Goal: Information Seeking & Learning: Check status

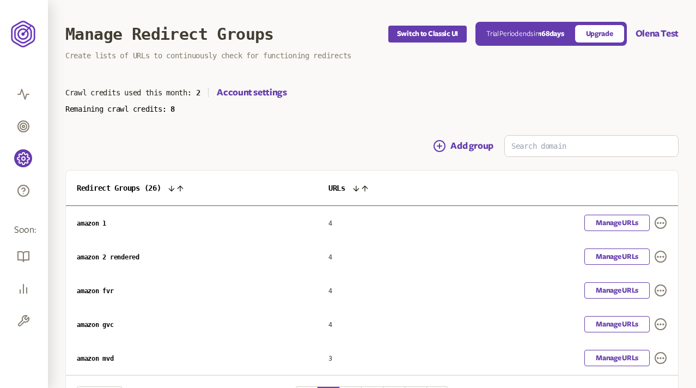
scroll to position [75, 0]
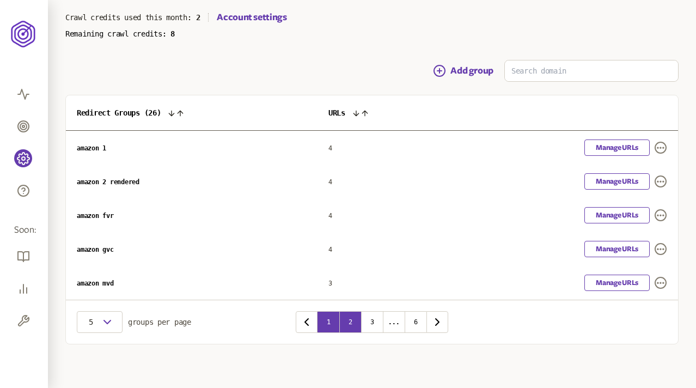
click at [353, 318] on button "2" at bounding box center [350, 322] width 22 height 22
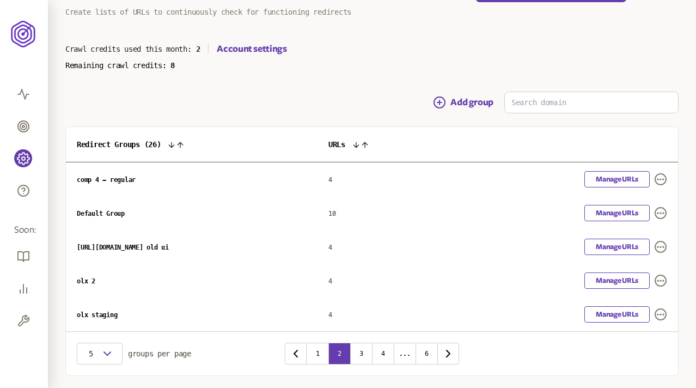
scroll to position [75, 0]
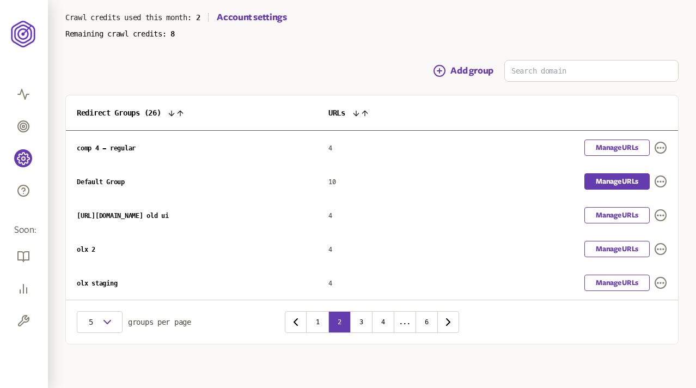
click at [609, 181] on link "Manage URLs" at bounding box center [616, 181] width 65 height 16
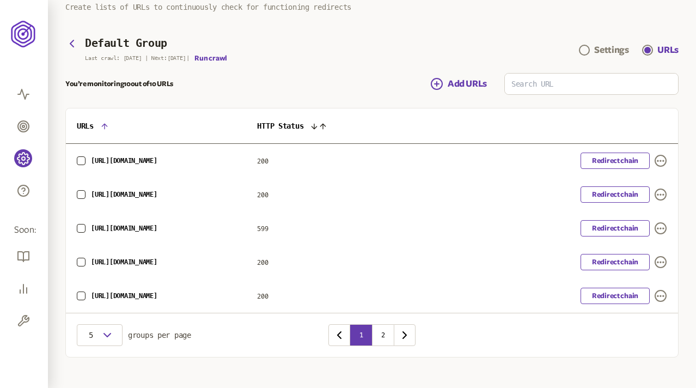
scroll to position [58, 0]
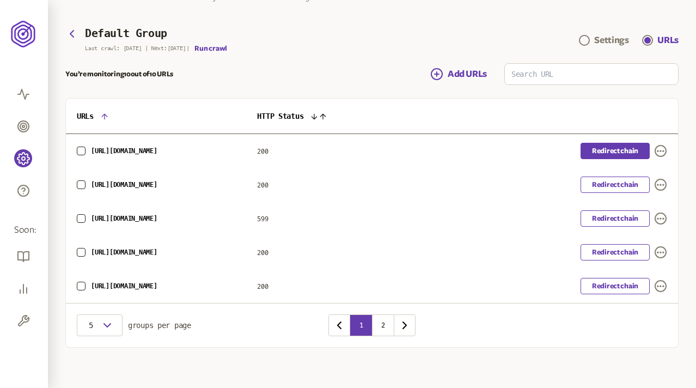
click at [600, 157] on link "Redirect chain" at bounding box center [615, 151] width 69 height 16
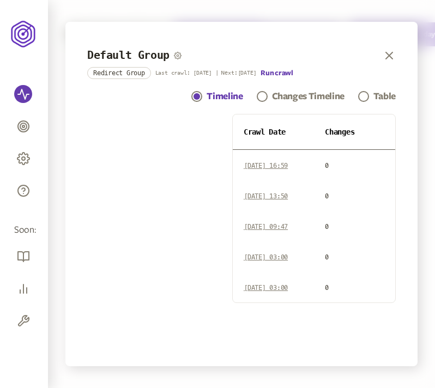
click at [315, 35] on div "Default Group Redirect Group Last crawl: 13 Aug | Next: 5 Aug Run crawl Timelin…" at bounding box center [241, 194] width 352 height 344
click at [288, 166] on span "[DATE] 16:59" at bounding box center [265, 166] width 44 height 8
click at [277, 199] on span "[DATE] 13:50" at bounding box center [265, 196] width 44 height 8
click at [280, 222] on td "[DATE] 09:47" at bounding box center [273, 226] width 81 height 30
click at [288, 261] on span "01 Jan 70 | 03:00" at bounding box center [265, 257] width 44 height 8
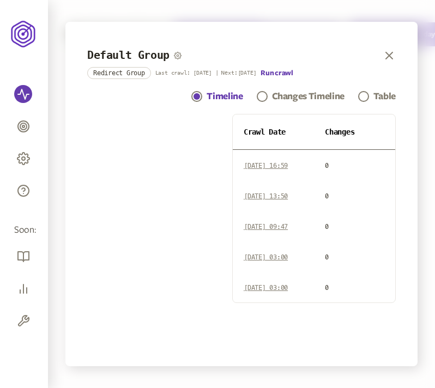
click at [288, 286] on span "01 Jan 70 | 03:00" at bounding box center [265, 288] width 44 height 8
click at [280, 96] on div "Changes Timeline" at bounding box center [308, 96] width 72 height 13
click at [280, 71] on button "Run crawl" at bounding box center [276, 73] width 32 height 9
click at [369, 96] on link "Table" at bounding box center [377, 96] width 38 height 13
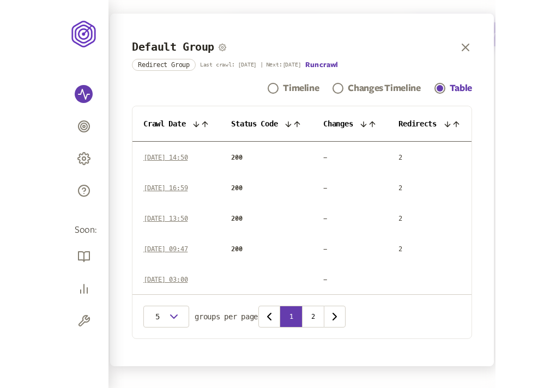
scroll to position [5, 0]
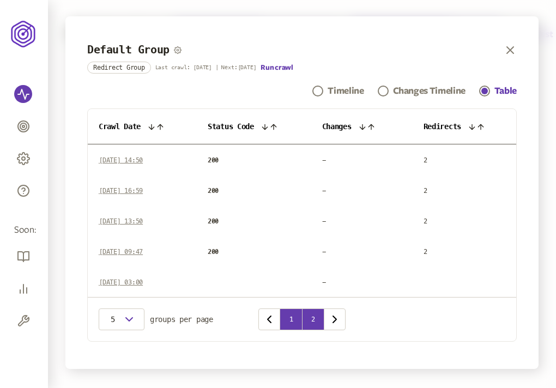
click at [311, 318] on button "2" at bounding box center [313, 319] width 22 height 22
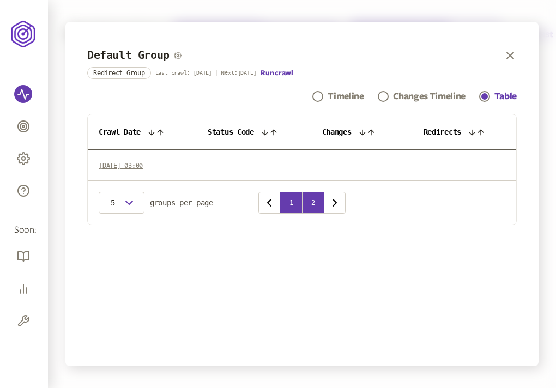
click at [294, 199] on button "1" at bounding box center [291, 203] width 22 height 22
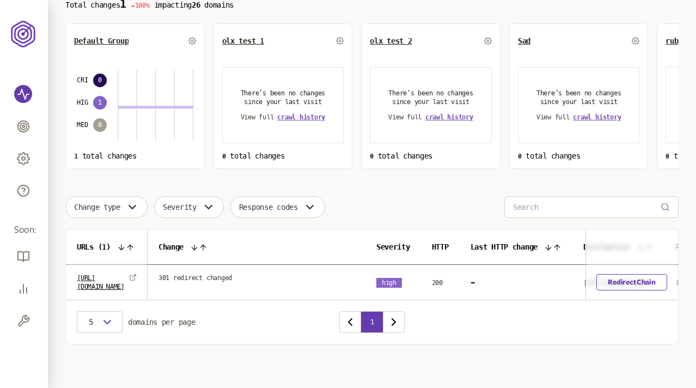
click at [230, 278] on span "301 redirect changed" at bounding box center [195, 277] width 74 height 9
click at [362, 194] on div "Choose an option Sort by: number of changes (high-low) Total changes 1 100% imp…" at bounding box center [371, 153] width 613 height 381
click at [351, 191] on div "Choose an option Sort by: number of changes (high-low) Total changes 1 100% imp…" at bounding box center [371, 153] width 613 height 381
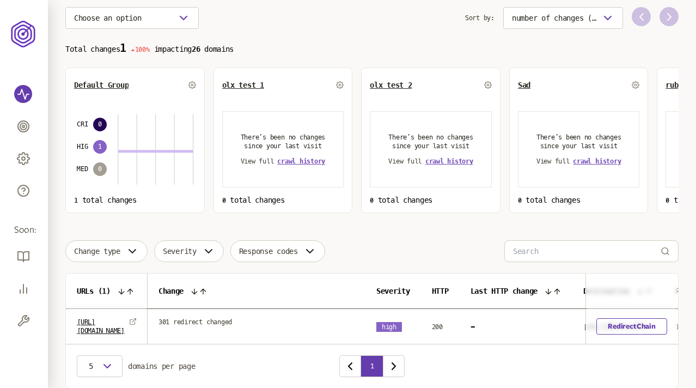
scroll to position [52, 0]
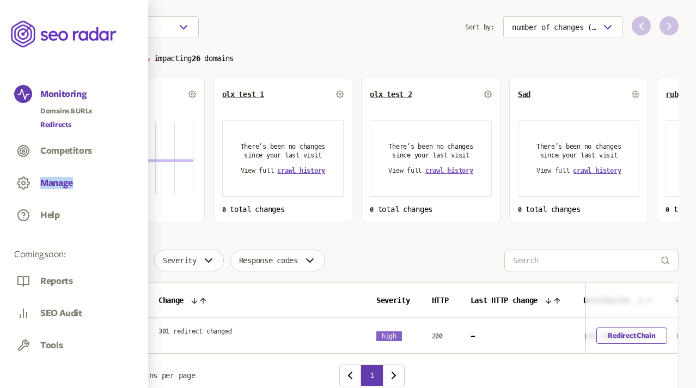
click at [50, 180] on button "Manage" at bounding box center [56, 183] width 33 height 12
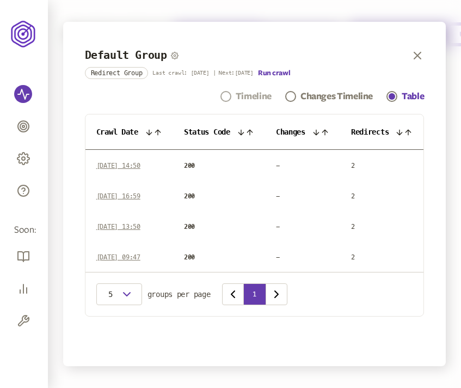
click at [249, 92] on div "Timeline" at bounding box center [254, 96] width 36 height 13
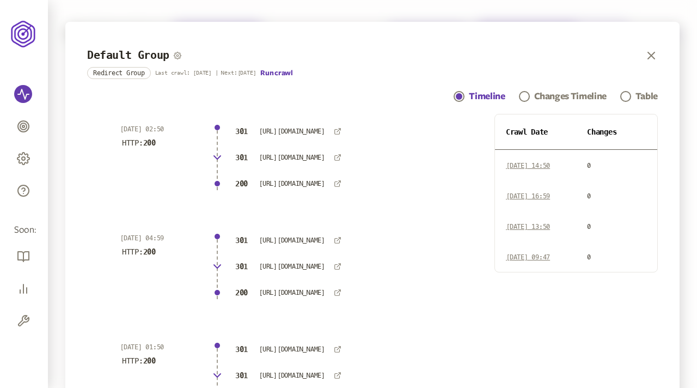
drag, startPoint x: 260, startPoint y: 184, endPoint x: 346, endPoint y: 179, distance: 85.6
click at [325, 180] on span "[URL][DOMAIN_NAME]" at bounding box center [292, 184] width 66 height 8
copy span "[URL][DOMAIN_NAME]"
click at [311, 154] on span "[URL][DOMAIN_NAME]" at bounding box center [292, 158] width 66 height 8
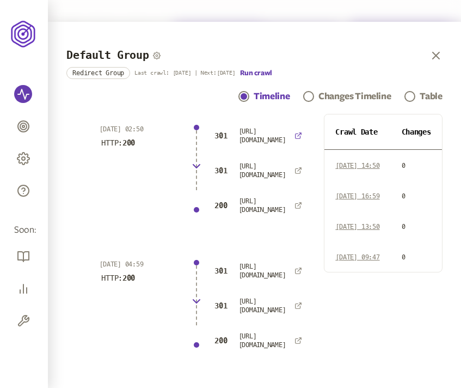
click at [296, 133] on icon at bounding box center [299, 136] width 6 height 6
click at [369, 59] on div "Default Group Redirect Group Last crawl: [DATE] | Next: [DATE] Run crawl" at bounding box center [254, 64] width 376 height 30
click at [385, 202] on td "[DATE] 16:59" at bounding box center [358, 195] width 66 height 30
click at [352, 94] on div "Changes Timeline" at bounding box center [355, 96] width 72 height 13
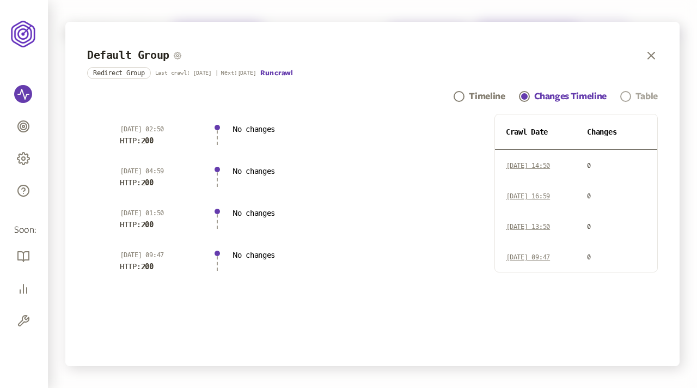
click at [461, 99] on span "Navigation" at bounding box center [625, 96] width 11 height 11
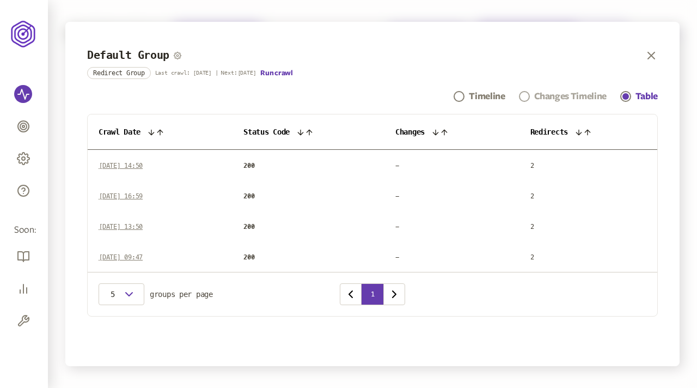
click at [461, 97] on div "Changes Timeline" at bounding box center [570, 96] width 72 height 13
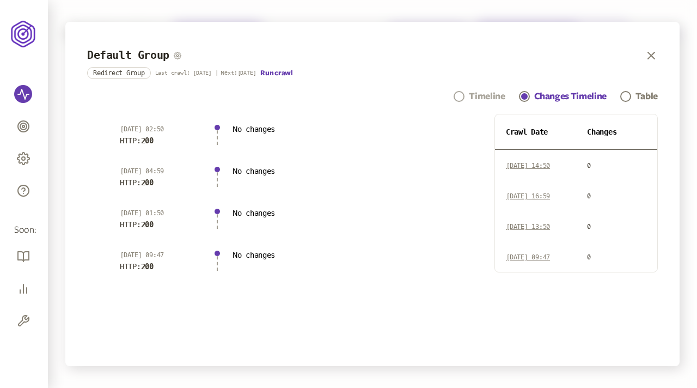
click at [461, 97] on div "Timeline" at bounding box center [487, 96] width 36 height 13
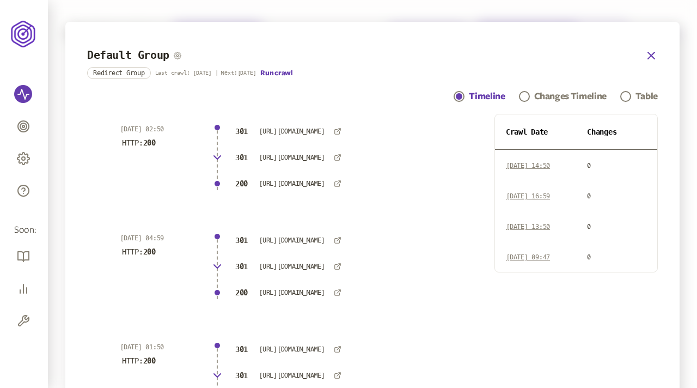
click at [461, 56] on icon "button" at bounding box center [651, 55] width 7 height 7
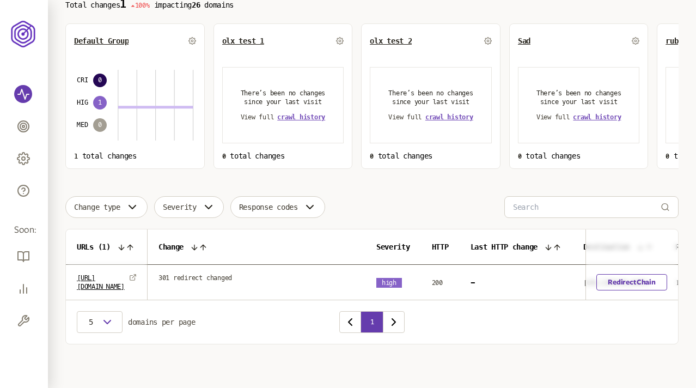
scroll to position [95, 0]
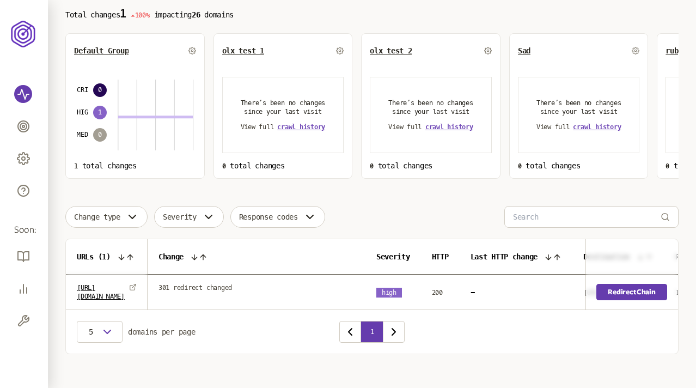
click at [461, 291] on link "Redirect Chain" at bounding box center [632, 292] width 70 height 16
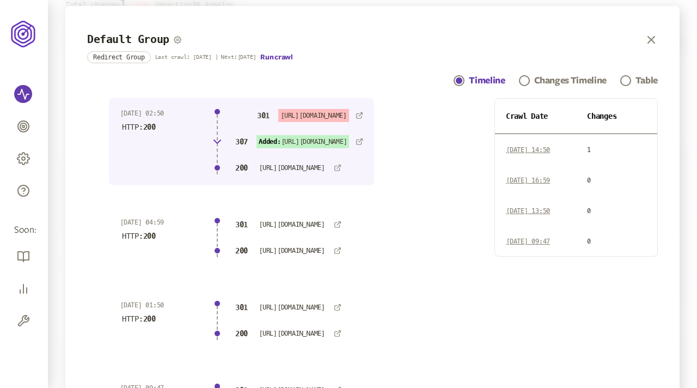
scroll to position [15, 0]
click at [461, 80] on div "Changes Timeline" at bounding box center [570, 81] width 72 height 13
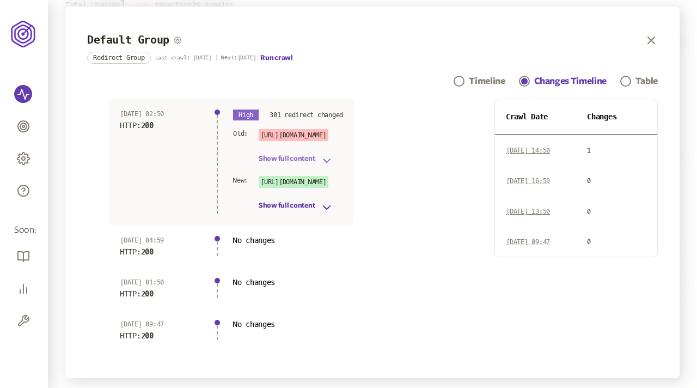
click at [328, 157] on icon "button" at bounding box center [326, 160] width 13 height 13
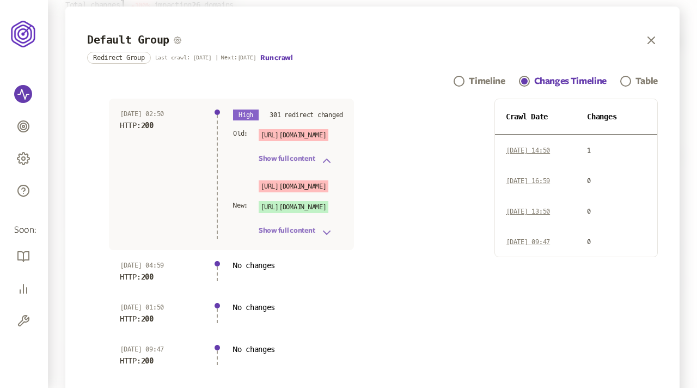
click at [328, 231] on icon "button" at bounding box center [326, 232] width 13 height 13
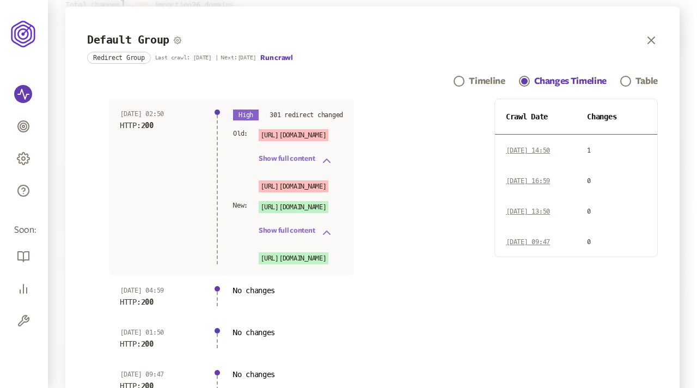
click at [328, 231] on icon "button" at bounding box center [327, 232] width 7 height 3
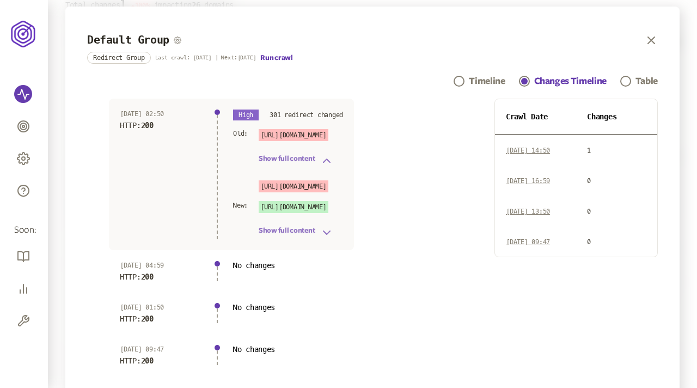
click at [327, 160] on icon "button" at bounding box center [326, 160] width 13 height 13
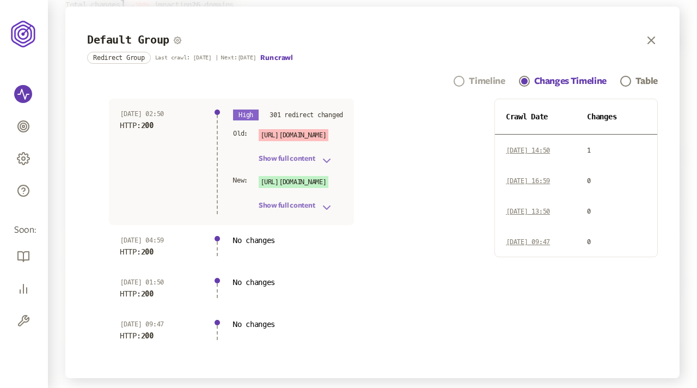
click at [461, 83] on div "Timeline" at bounding box center [487, 81] width 36 height 13
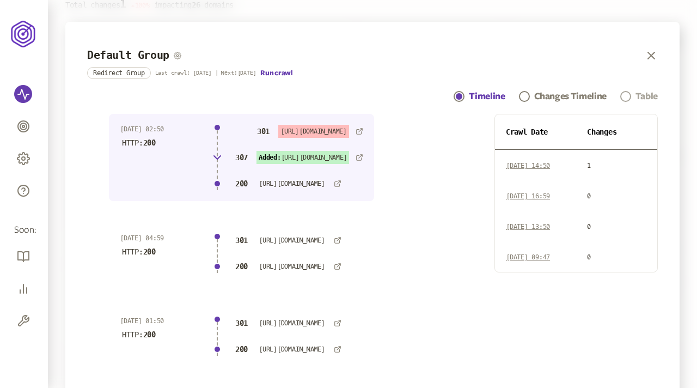
click at [461, 96] on link "Table" at bounding box center [639, 96] width 38 height 13
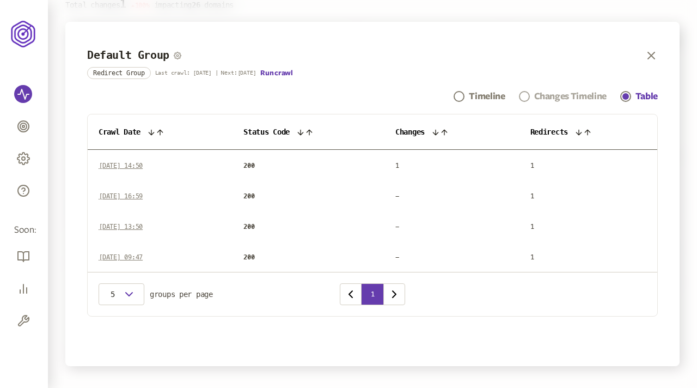
click at [461, 97] on div "Changes Timeline" at bounding box center [570, 96] width 72 height 13
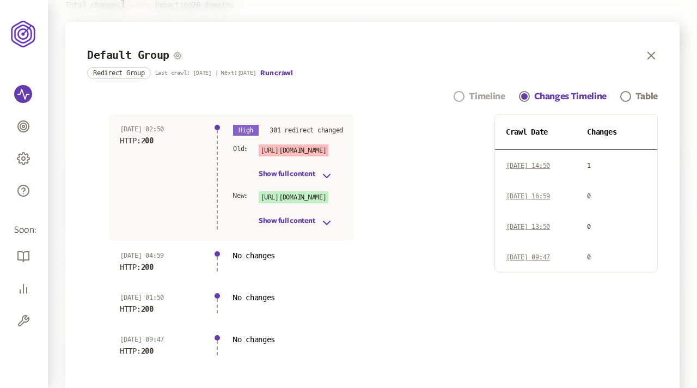
click at [461, 98] on div "Timeline" at bounding box center [487, 96] width 36 height 13
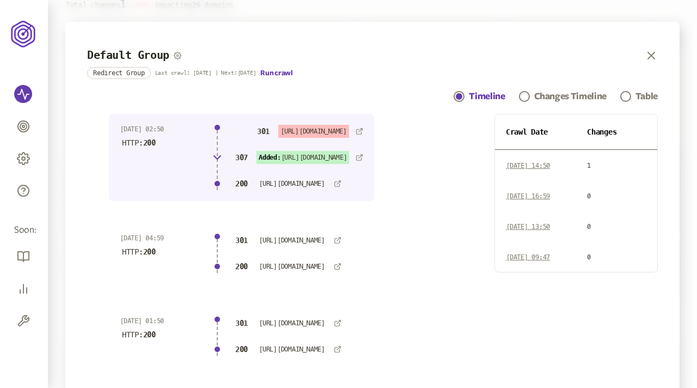
click at [431, 154] on div "[DATE] 02:50 HTTP: 200 301 [URL][DOMAIN_NAME] 307 Added: [URL][DOMAIN_NAME] 200…" at bounding box center [372, 292] width 571 height 357
click at [418, 86] on div "Default Group Redirect Group Last crawl: [DATE] | Next: [DATE] Run crawl Timeli…" at bounding box center [372, 260] width 614 height 477
click at [264, 131] on p "301" at bounding box center [263, 131] width 17 height 13
click at [304, 131] on span "[URL][DOMAIN_NAME]" at bounding box center [313, 131] width 66 height 8
click at [354, 97] on div "Timeline Changes Timeline Table" at bounding box center [372, 96] width 571 height 13
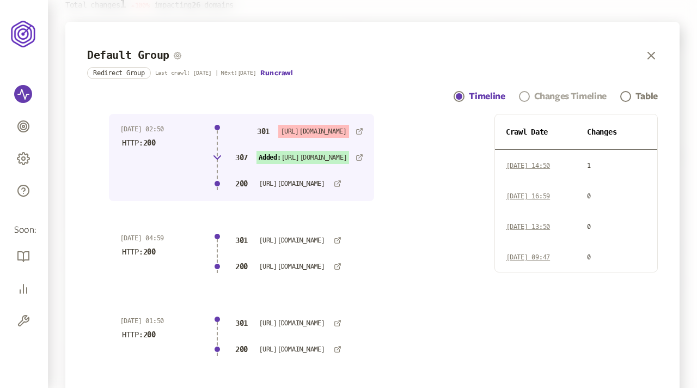
click at [461, 95] on div "Changes Timeline" at bounding box center [570, 96] width 72 height 13
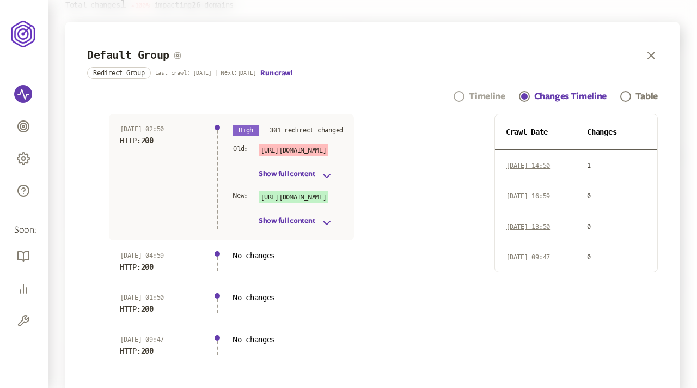
click at [461, 96] on div "Timeline" at bounding box center [487, 96] width 36 height 13
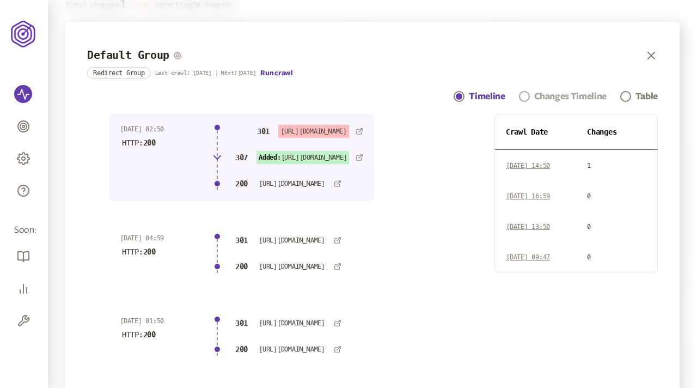
click at [461, 93] on div "Changes Timeline" at bounding box center [570, 96] width 72 height 13
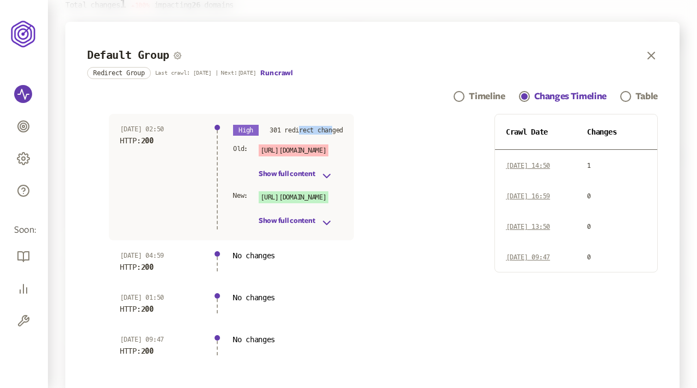
drag, startPoint x: 301, startPoint y: 130, endPoint x: 334, endPoint y: 130, distance: 33.2
click at [334, 130] on p "301 redirect changed" at bounding box center [307, 130] width 74 height 9
click at [330, 175] on icon "button" at bounding box center [327, 175] width 7 height 3
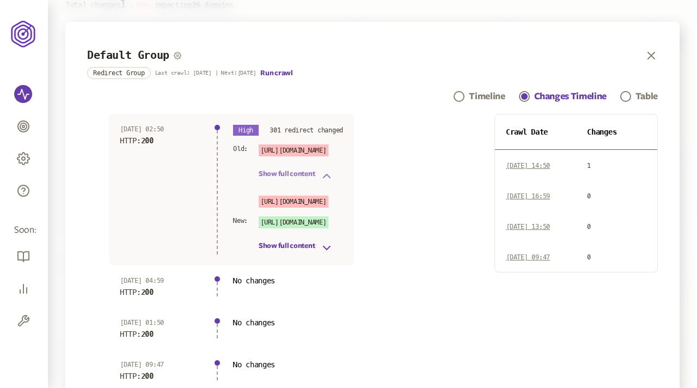
click at [329, 175] on icon "button" at bounding box center [326, 175] width 13 height 13
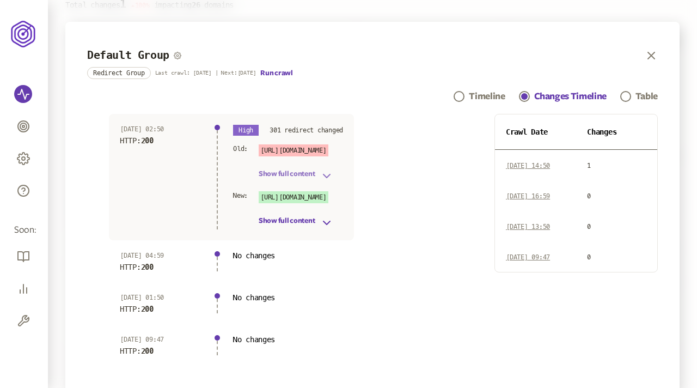
click at [326, 216] on div "[URL][DOMAIN_NAME] Show full content" at bounding box center [296, 210] width 75 height 38
click at [325, 221] on icon "button" at bounding box center [326, 222] width 13 height 13
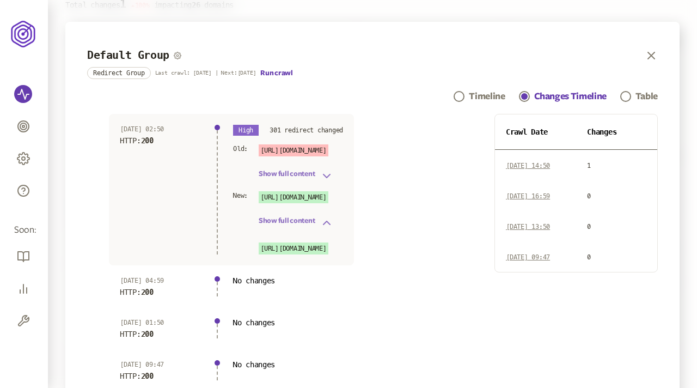
click at [325, 221] on icon "button" at bounding box center [326, 222] width 13 height 13
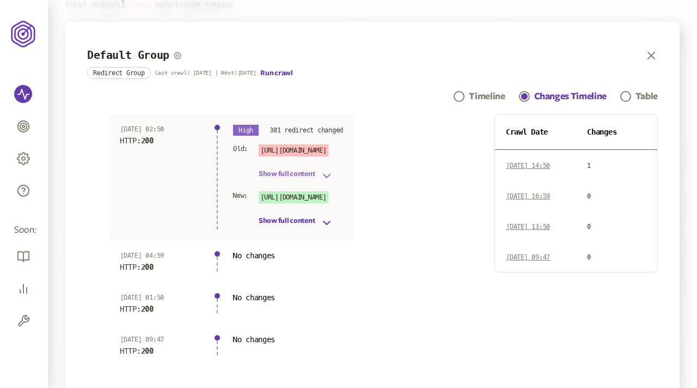
drag, startPoint x: 326, startPoint y: 219, endPoint x: 326, endPoint y: 212, distance: 7.1
click at [326, 218] on icon "button" at bounding box center [326, 222] width 13 height 13
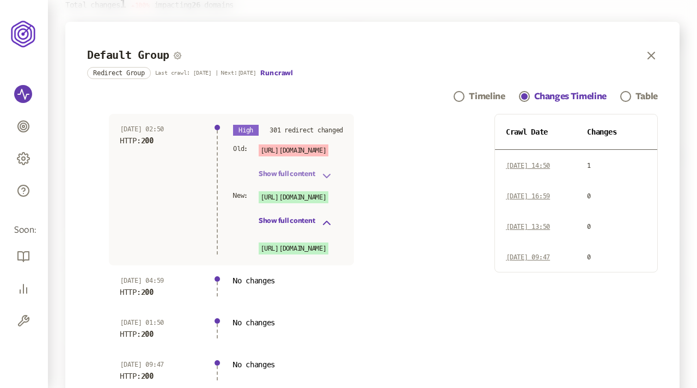
click at [325, 176] on icon "button" at bounding box center [326, 175] width 13 height 13
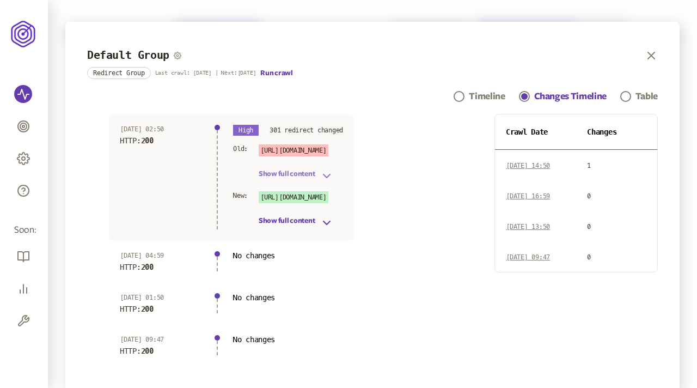
click at [327, 173] on icon "button" at bounding box center [326, 175] width 13 height 13
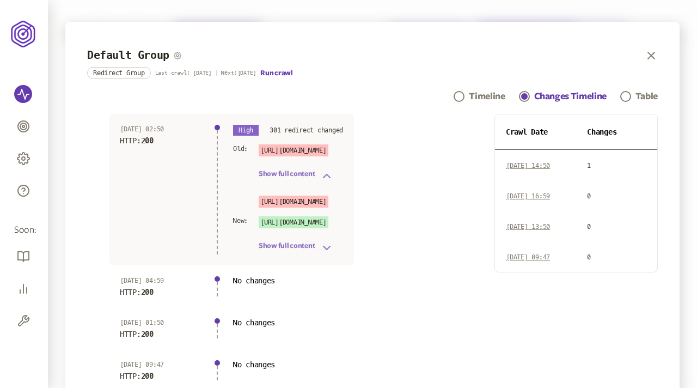
click at [325, 245] on icon "button" at bounding box center [326, 247] width 13 height 13
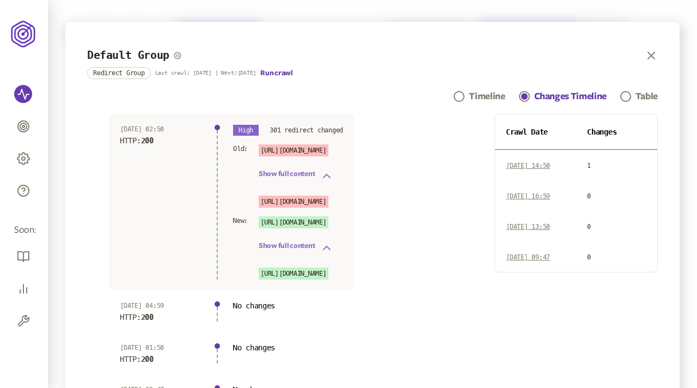
drag, startPoint x: 261, startPoint y: 150, endPoint x: 357, endPoint y: 149, distance: 95.3
click at [354, 149] on div "19 Aug 2025 | 02:50 HTTP: 200 High 301 redirect changed Old: http://www.amazon.…" at bounding box center [231, 202] width 245 height 176
copy span "http://www.amazon.com/"
click at [401, 184] on div "19 Aug 2025 | 02:50 HTTP: 200 High 301 redirect changed Old: http://www.amazon.…" at bounding box center [372, 265] width 571 height 302
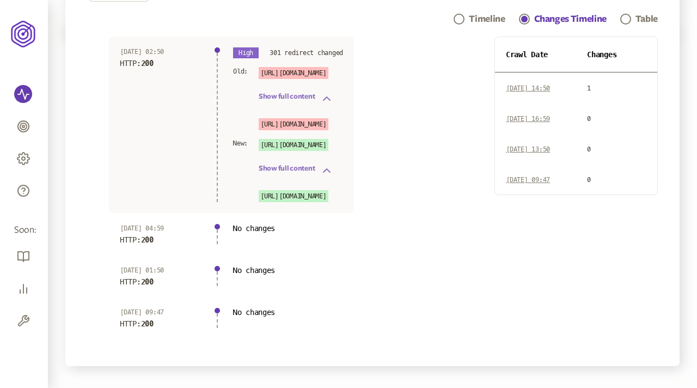
scroll to position [75, 0]
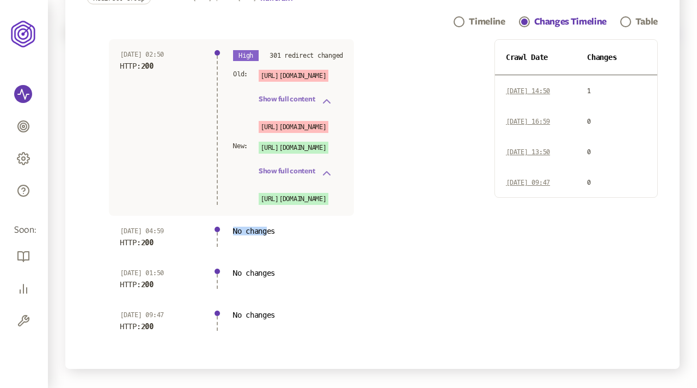
drag, startPoint x: 267, startPoint y: 230, endPoint x: 219, endPoint y: 230, distance: 47.9
click at [219, 230] on div "13 Aug 2025 | 04:59 HTTP: 200 No changes" at bounding box center [231, 237] width 245 height 42
click at [301, 222] on div "13 Aug 2025 | 04:59 HTTP: 200 No changes" at bounding box center [231, 237] width 245 height 42
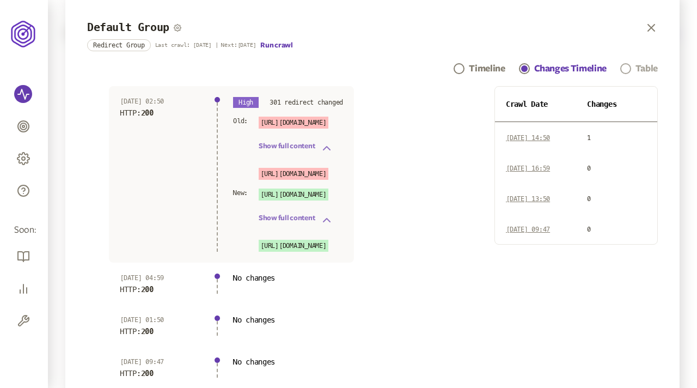
click at [461, 65] on div "Table" at bounding box center [647, 68] width 22 height 13
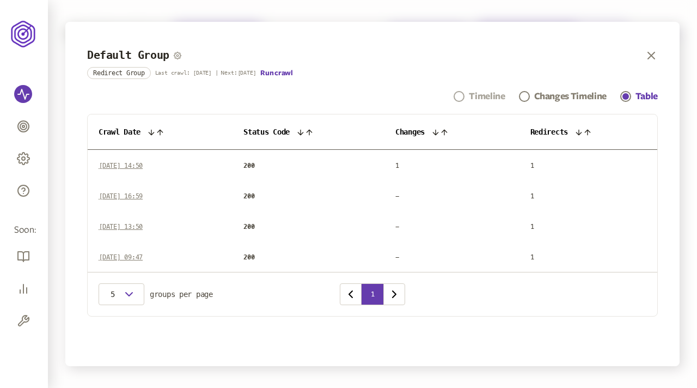
click at [461, 93] on div "Timeline" at bounding box center [487, 96] width 36 height 13
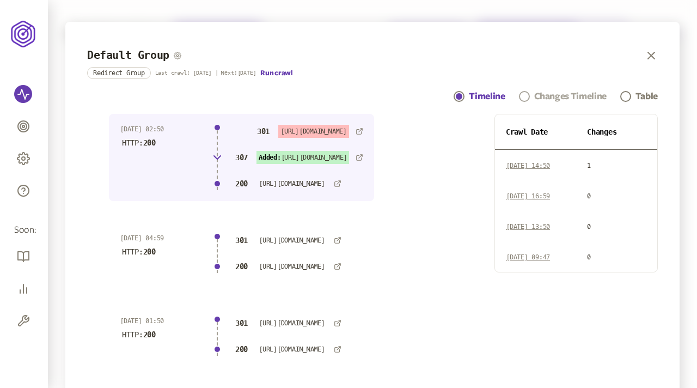
click at [461, 94] on div "Changes Timeline" at bounding box center [570, 96] width 72 height 13
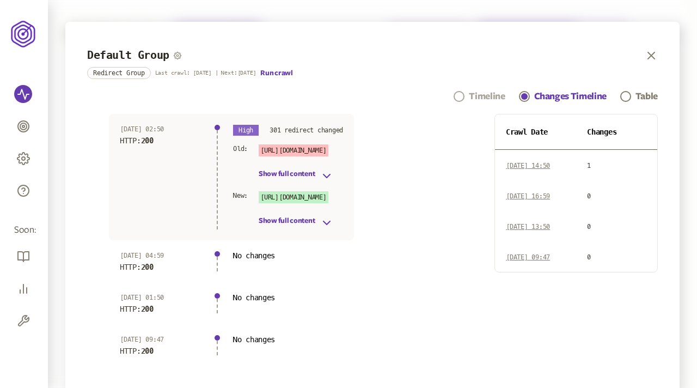
click at [459, 97] on span "Navigation" at bounding box center [459, 96] width 11 height 11
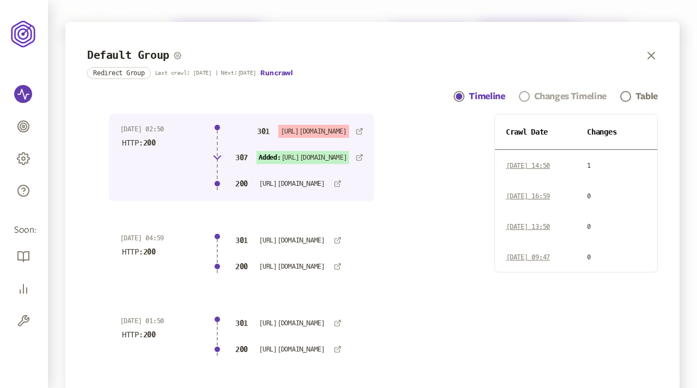
click at [461, 94] on div "Changes Timeline" at bounding box center [570, 96] width 72 height 13
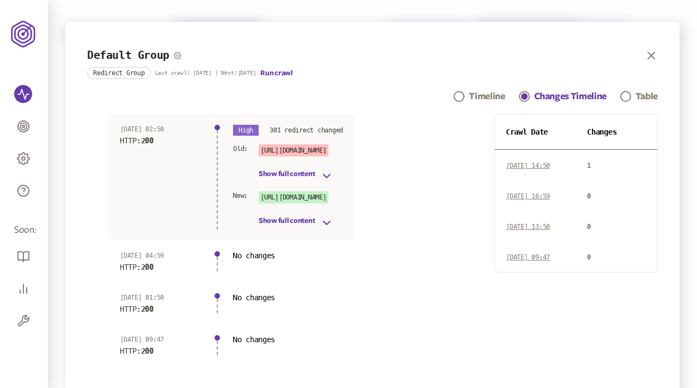
click at [461, 167] on span "19 Aug 25 | 14:50" at bounding box center [528, 166] width 44 height 8
click at [461, 198] on span "[DATE] 16:59" at bounding box center [528, 196] width 44 height 8
click at [461, 95] on div "Table" at bounding box center [647, 96] width 22 height 13
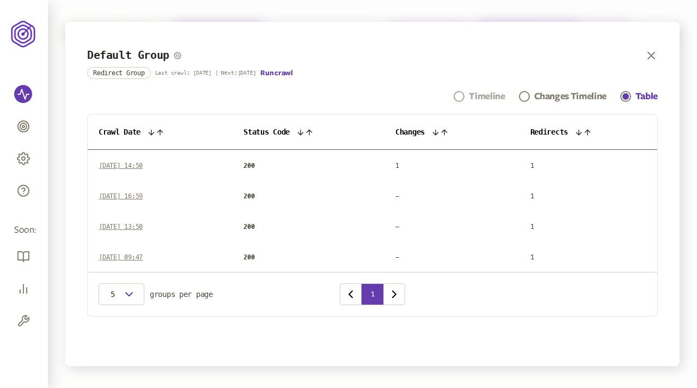
click at [461, 92] on div "Timeline" at bounding box center [487, 96] width 36 height 13
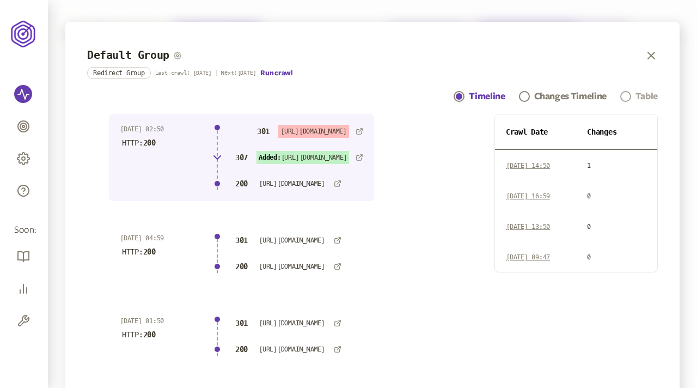
click at [461, 96] on div "Table" at bounding box center [647, 96] width 22 height 13
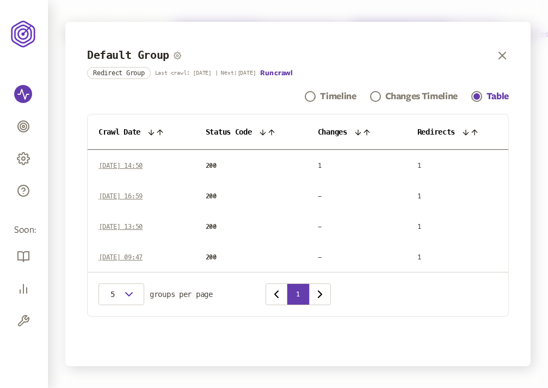
click at [162, 129] on icon at bounding box center [160, 132] width 9 height 9
click at [154, 131] on icon at bounding box center [151, 132] width 5 height 5
click at [266, 131] on icon at bounding box center [266, 132] width 5 height 5
click at [262, 132] on th "Status Code" at bounding box center [250, 131] width 104 height 35
click at [268, 132] on icon at bounding box center [265, 132] width 9 height 9
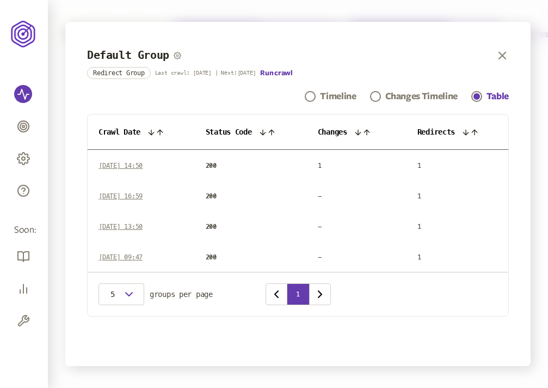
click at [265, 132] on icon at bounding box center [262, 132] width 5 height 5
click at [268, 132] on icon at bounding box center [265, 132] width 9 height 9
click at [364, 129] on icon at bounding box center [361, 132] width 9 height 9
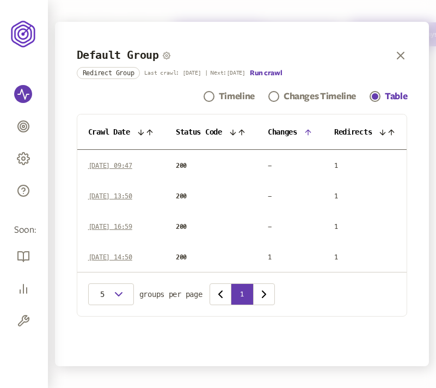
click at [309, 130] on icon at bounding box center [308, 132] width 9 height 9
click at [394, 130] on icon at bounding box center [391, 132] width 9 height 9
click at [323, 93] on div "Changes Timeline" at bounding box center [320, 96] width 72 height 13
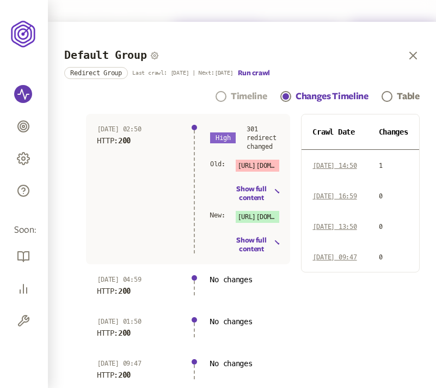
click at [245, 96] on div "Timeline" at bounding box center [249, 96] width 36 height 13
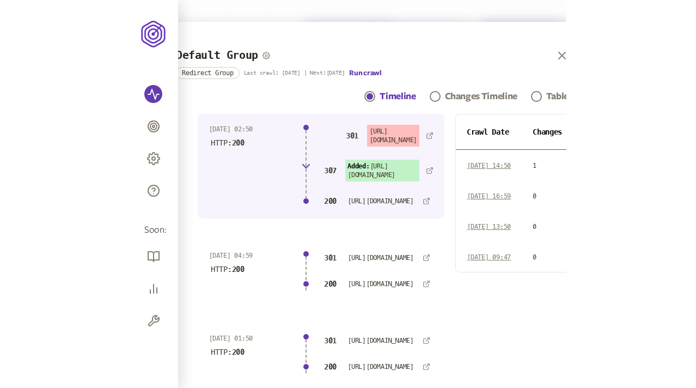
scroll to position [0, 66]
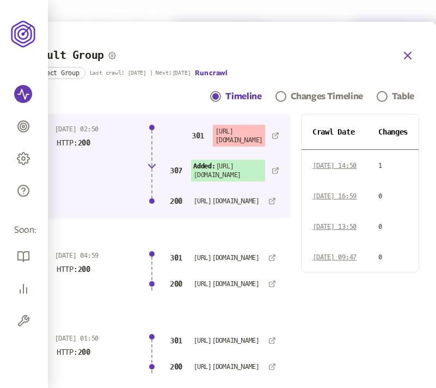
click at [405, 53] on icon "button" at bounding box center [408, 55] width 7 height 7
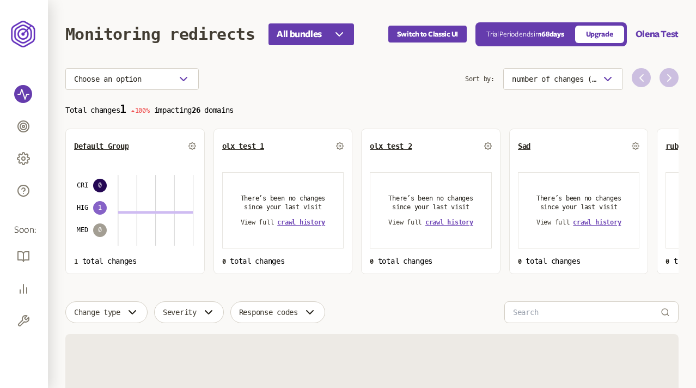
click at [408, 95] on section "Choose an option Sort by: number of changes (high-low) Total changes 1 100% imp…" at bounding box center [371, 171] width 613 height 206
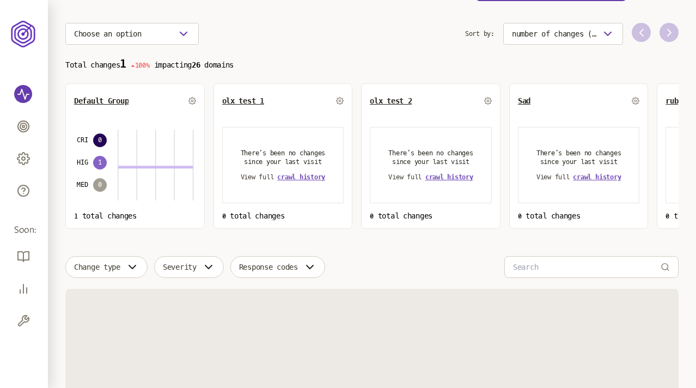
scroll to position [47, 0]
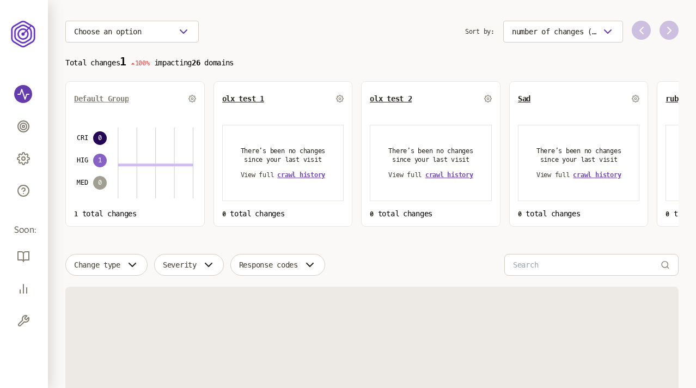
click at [100, 98] on span "Default Group" at bounding box center [101, 98] width 54 height 9
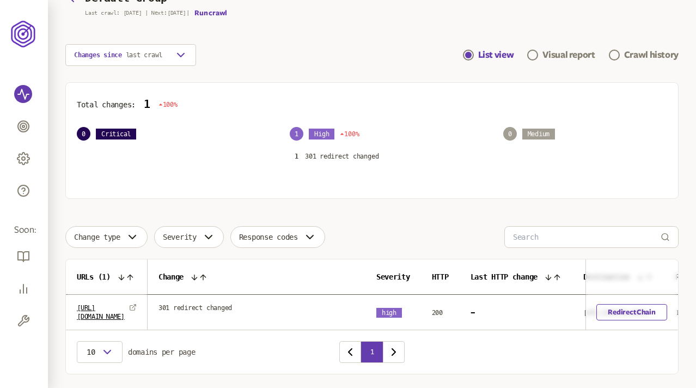
scroll to position [69, 0]
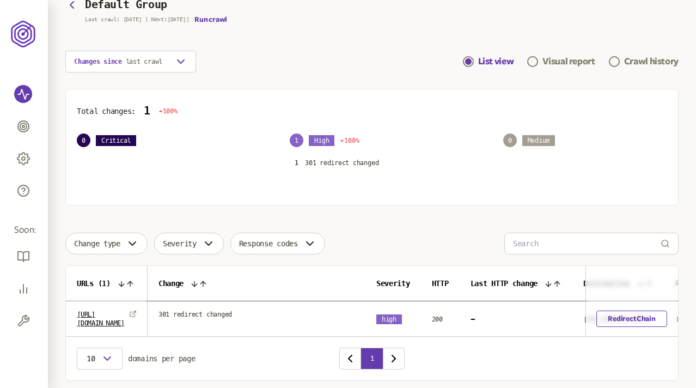
click at [340, 77] on main "Monitoring redirects All bundles Switch to Classic UI Trial Period ends in 168 …" at bounding box center [372, 177] width 648 height 493
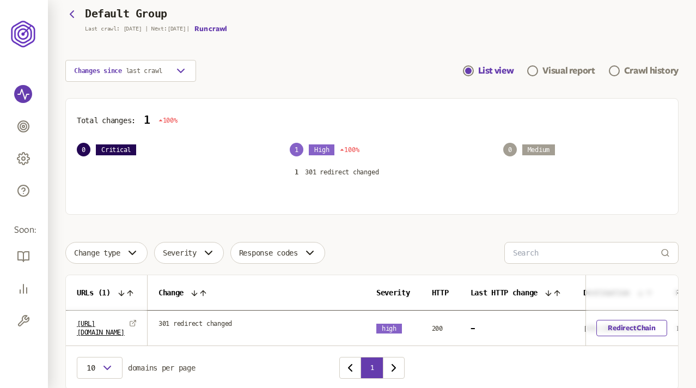
scroll to position [0, 0]
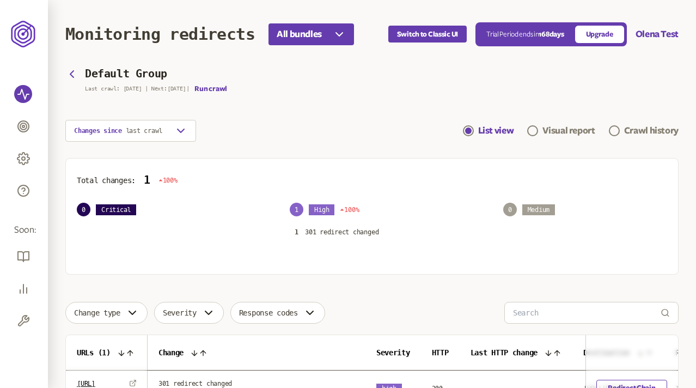
click at [302, 109] on section "Default Group Last crawl: 19 Aug | Next: 5 Aug | Run crawl Changes since last c…" at bounding box center [371, 105] width 613 height 74
click at [354, 102] on section "Default Group Last crawl: 19 Aug | Next: 5 Aug | Run crawl Changes since last c…" at bounding box center [371, 105] width 613 height 74
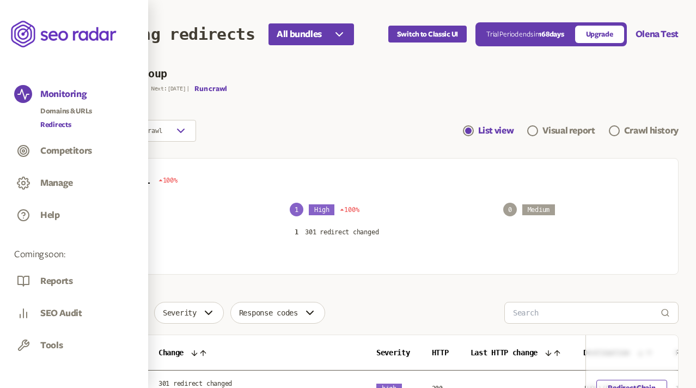
click at [60, 120] on link "Redirects" at bounding box center [66, 124] width 52 height 11
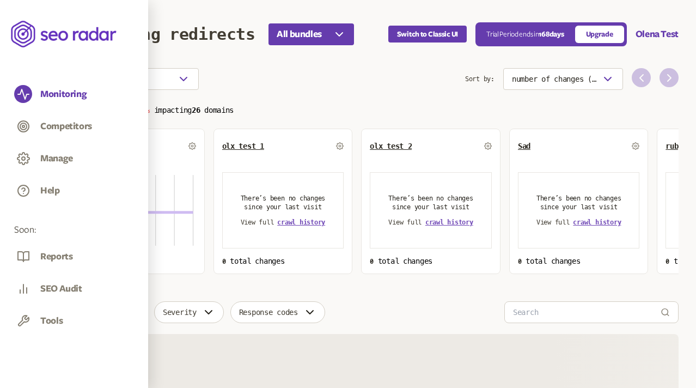
click at [279, 93] on section "Choose an option Sort by: number of changes (high-low) Total changes 1 100% imp…" at bounding box center [371, 171] width 613 height 206
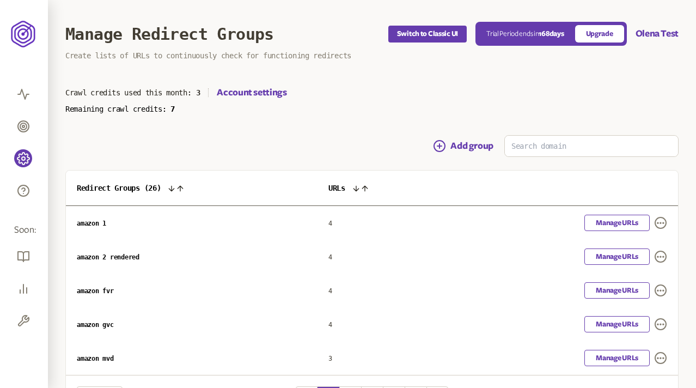
click at [358, 131] on main "Manage Redirect Groups Switch to Classic UI Trial Period ends [DATE] Upgrade Ol…" at bounding box center [372, 231] width 648 height 463
click at [339, 100] on section "Crawl credits used this month: 3 Account settings Remaining crawl credits: 7" at bounding box center [371, 99] width 613 height 27
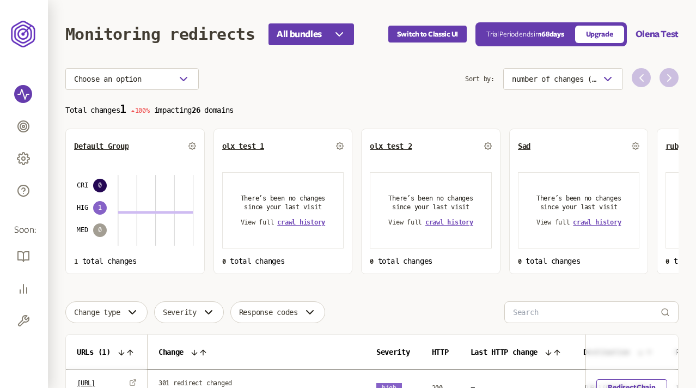
click at [327, 68] on section "Choose an option Sort by: number of changes (high-low) Total changes 1 100% imp…" at bounding box center [371, 171] width 613 height 206
click at [318, 90] on section "Choose an option Sort by: number of changes (high-low) Total changes 1 100% imp…" at bounding box center [371, 171] width 613 height 206
click at [308, 107] on p "Total changes 1 100% impacting 26 domains" at bounding box center [371, 109] width 613 height 13
click at [341, 65] on header "Monitoring redirects All bundles Switch to Classic UI Trial Period ends in 168 …" at bounding box center [371, 34] width 613 height 68
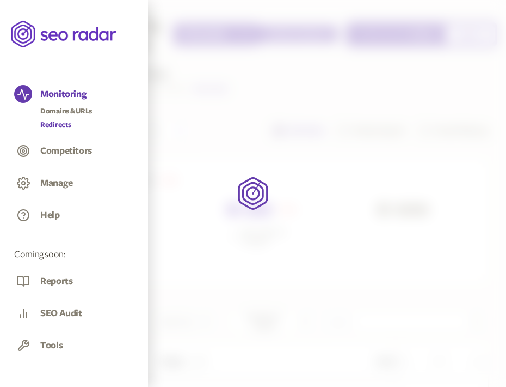
click at [54, 125] on link "Redirects" at bounding box center [66, 124] width 52 height 11
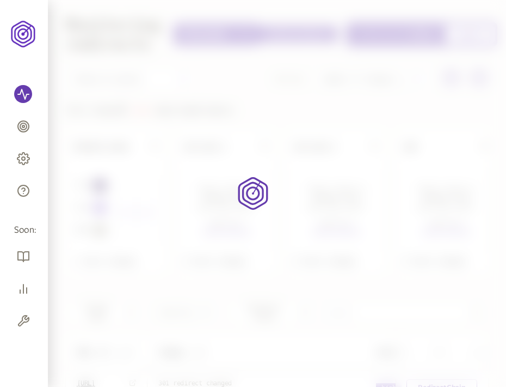
click at [435, 196] on div at bounding box center [253, 193] width 506 height 387
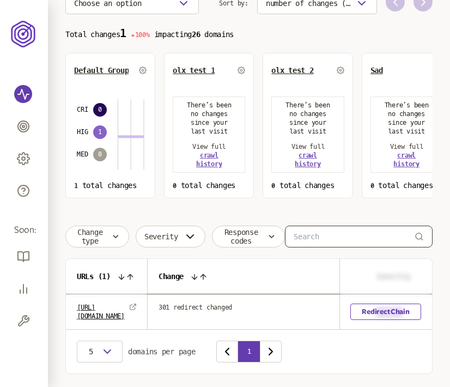
scroll to position [107, 0]
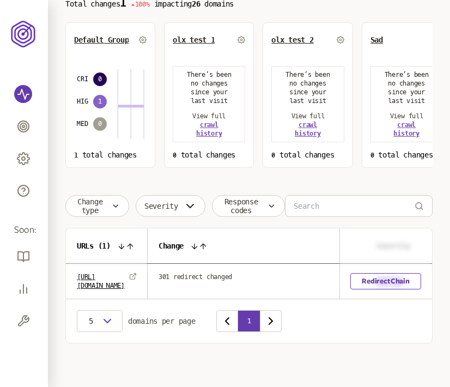
click at [341, 183] on div "Choose an option Sort by: number of changes (high-low) Total changes 1 100% imp…" at bounding box center [248, 152] width 367 height 381
click at [120, 280] on link "[URL][DOMAIN_NAME]" at bounding box center [101, 280] width 48 height 17
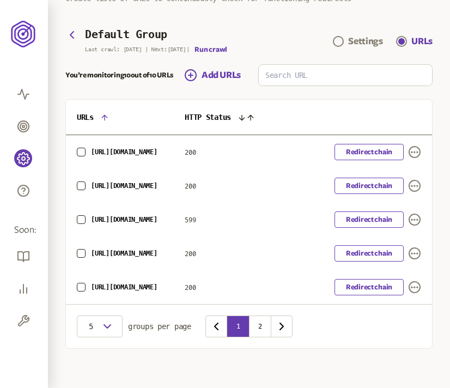
scroll to position [89, 0]
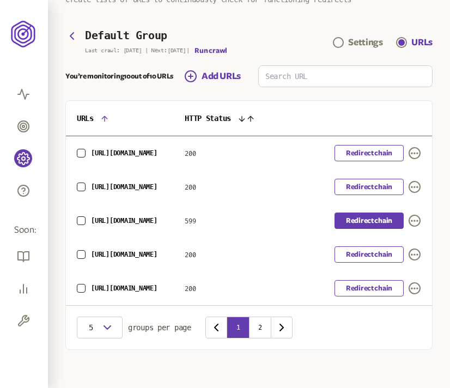
click at [354, 216] on link "Redirect chain" at bounding box center [368, 220] width 69 height 16
